Goal: Task Accomplishment & Management: Use online tool/utility

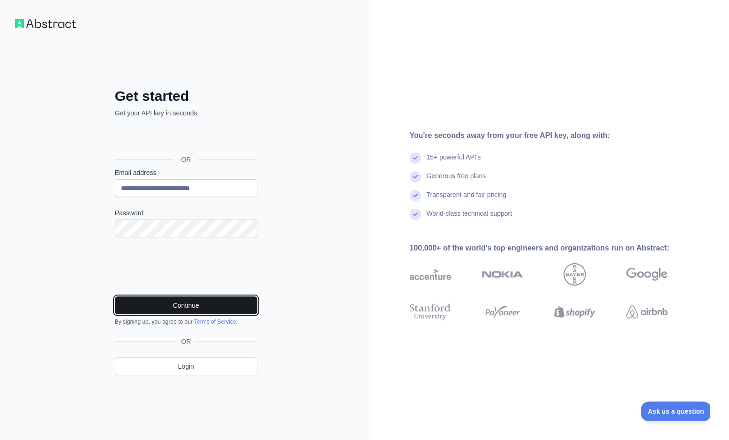
click at [181, 306] on button "Continue" at bounding box center [186, 305] width 143 height 18
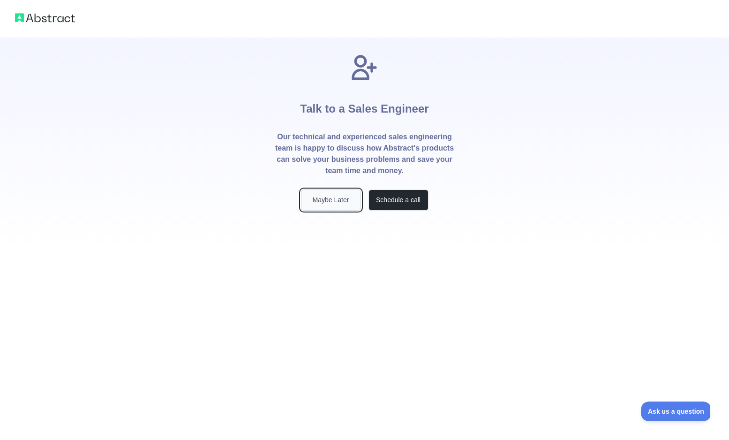
click at [340, 203] on button "Maybe Later" at bounding box center [331, 199] width 60 height 21
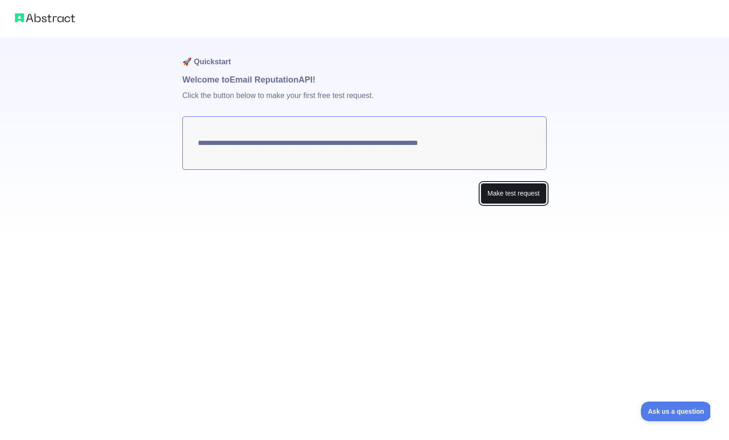
click at [508, 197] on button "Make test request" at bounding box center [513, 193] width 66 height 21
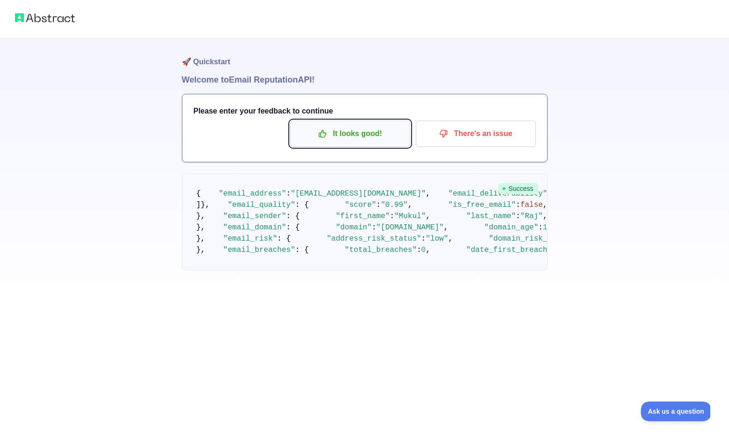
click at [353, 135] on p "It looks good!" at bounding box center [350, 134] width 106 height 16
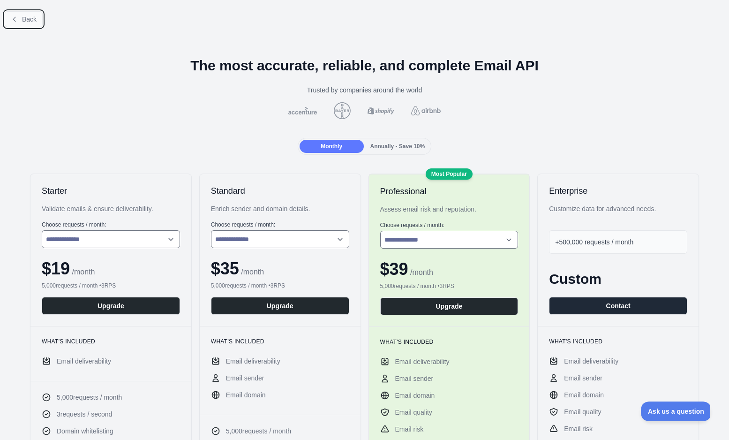
click at [19, 23] on button "Back" at bounding box center [24, 19] width 38 height 16
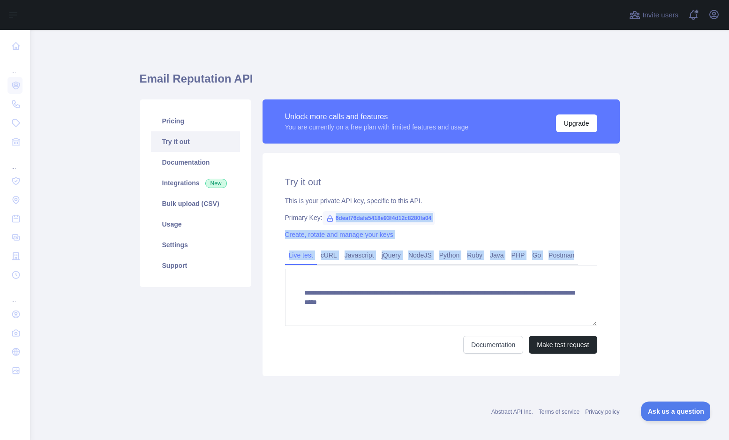
drag, startPoint x: 131, startPoint y: 75, endPoint x: 497, endPoint y: 318, distance: 439.3
click at [497, 318] on main "**********" at bounding box center [379, 235] width 699 height 410
copy div "6deaf76dafa5418e93f4d12c8280fa04 Create, rotate and manage your keys Live test …"
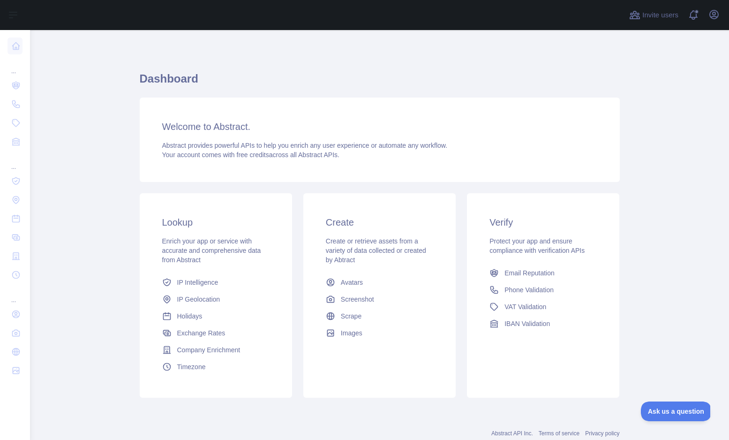
scroll to position [27, 0]
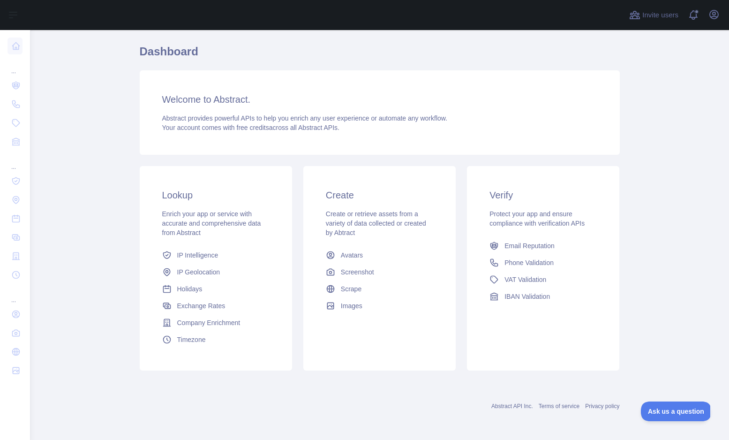
click at [279, 269] on div "Lookup Enrich your app or service with accurate and comprehensive data from Abs…" at bounding box center [216, 268] width 152 height 204
click at [371, 256] on link "Avatars" at bounding box center [379, 255] width 115 height 17
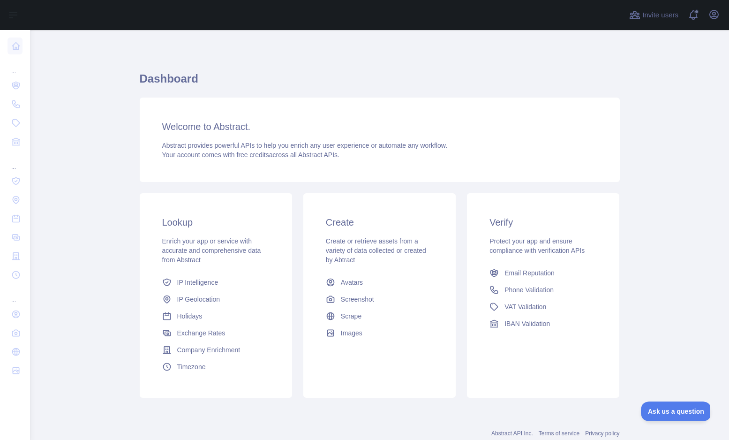
click at [502, 224] on h3 "Verify" at bounding box center [542, 222] width 107 height 13
click at [516, 245] on span "Protect your app and ensure compliance with verification APIs" at bounding box center [536, 245] width 95 height 17
click at [523, 257] on div "Verify Protect your app and ensure compliance with verification APIs Email Repu…" at bounding box center [543, 273] width 152 height 161
click at [531, 294] on span "Phone Validation" at bounding box center [528, 289] width 49 height 9
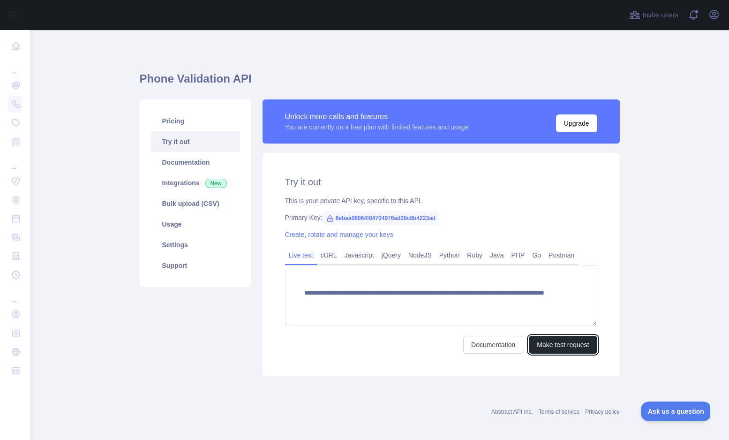
click at [564, 351] on button "Make test request" at bounding box center [563, 345] width 68 height 18
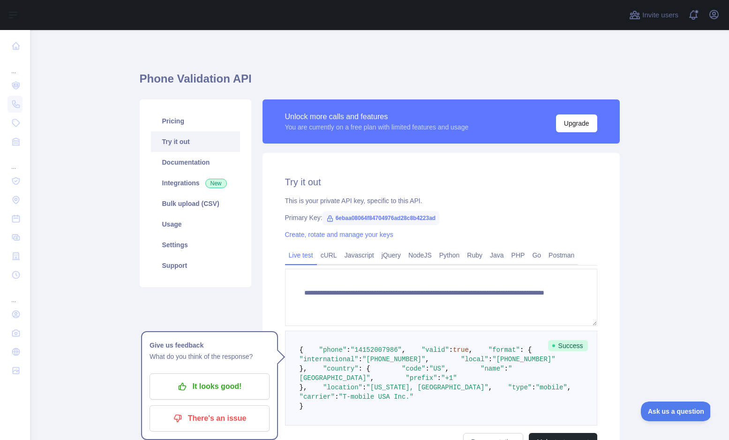
click at [398, 353] on span ""14152007986"" at bounding box center [376, 350] width 51 height 8
drag, startPoint x: 397, startPoint y: 357, endPoint x: 357, endPoint y: 356, distance: 40.3
click at [357, 353] on span ""14152007986"" at bounding box center [376, 350] width 51 height 8
click at [330, 220] on icon at bounding box center [330, 219] width 8 height 8
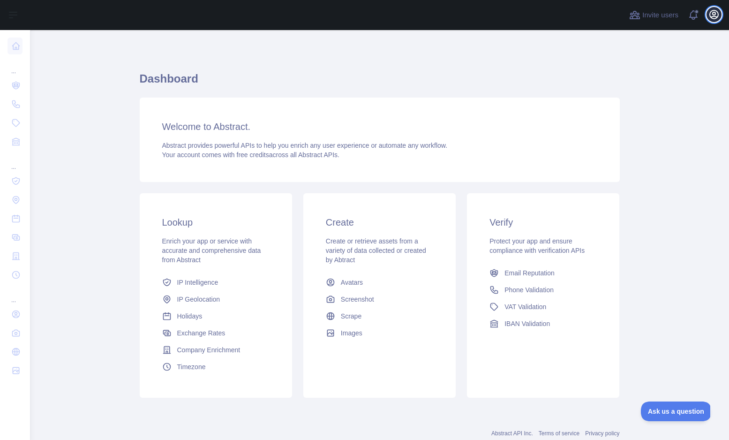
click at [715, 13] on icon "button" at bounding box center [714, 14] width 8 height 8
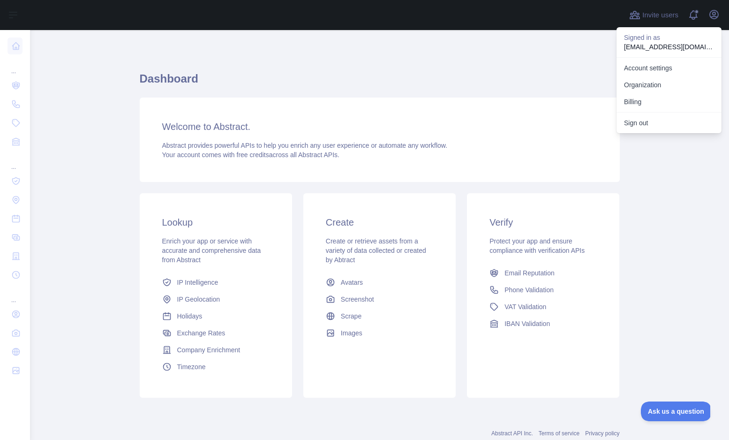
click at [497, 124] on h3 "Welcome to Abstract." at bounding box center [379, 126] width 435 height 13
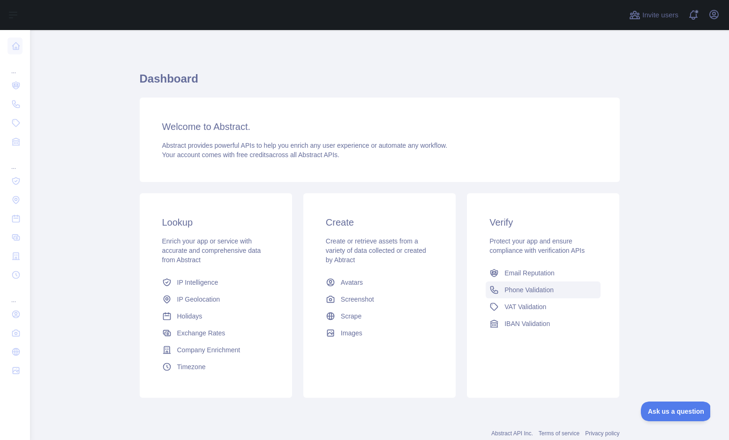
click at [537, 289] on span "Phone Validation" at bounding box center [528, 289] width 49 height 9
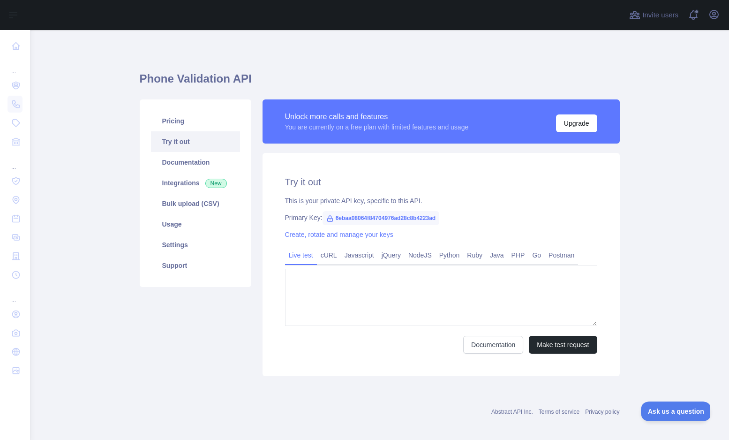
type textarea "**********"
click at [455, 260] on link "Python" at bounding box center [449, 255] width 28 height 15
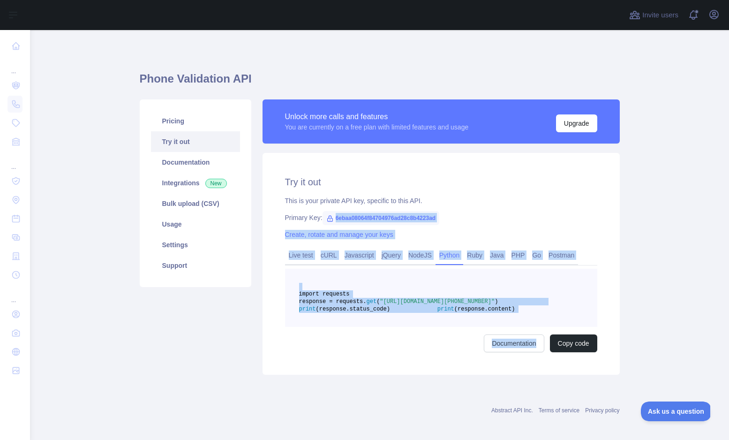
drag, startPoint x: 139, startPoint y: 73, endPoint x: 571, endPoint y: 391, distance: 536.1
click at [571, 391] on main "Phone Validation API Pricing Try it out Documentation Integrations New Bulk upl…" at bounding box center [379, 235] width 699 height 410
copy div "6ebaa08064f84704976ad28c8b4223ad Create, rotate and manage your keys Live test …"
click at [468, 190] on div "Try it out This is your private API key, specific to this API. Primary Key: 6eb…" at bounding box center [441, 264] width 357 height 222
